Goal: Task Accomplishment & Management: Complete application form

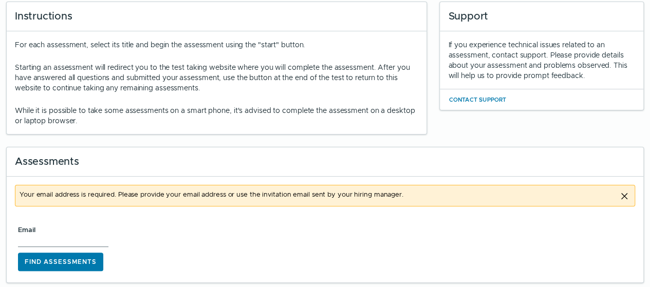
scroll to position [48, 0]
click at [65, 238] on input "Email" at bounding box center [63, 240] width 90 height 12
type input "emilyrporter55@gmail.com"
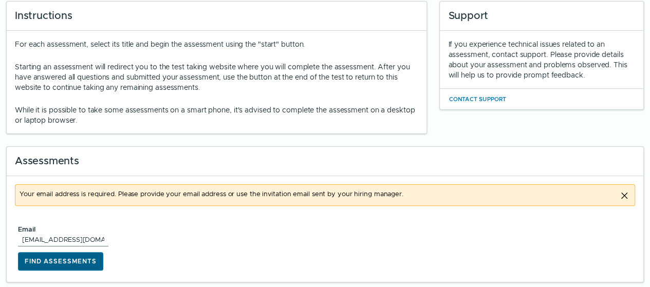
click at [73, 265] on button "Find Assessments" at bounding box center [60, 261] width 85 height 18
